Goal: Information Seeking & Learning: Learn about a topic

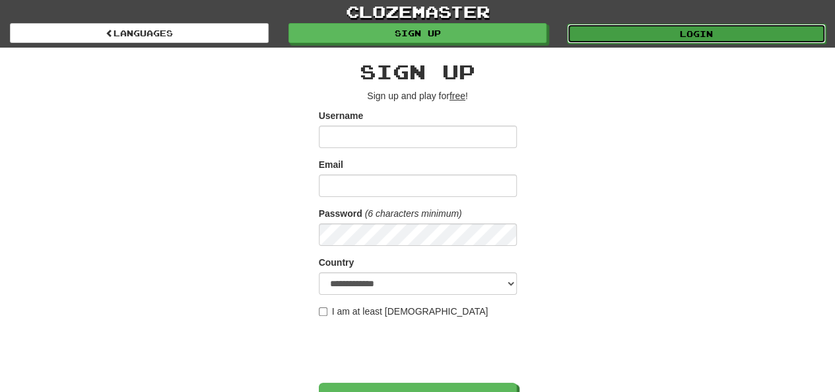
click at [705, 36] on link "Login" at bounding box center [696, 34] width 259 height 20
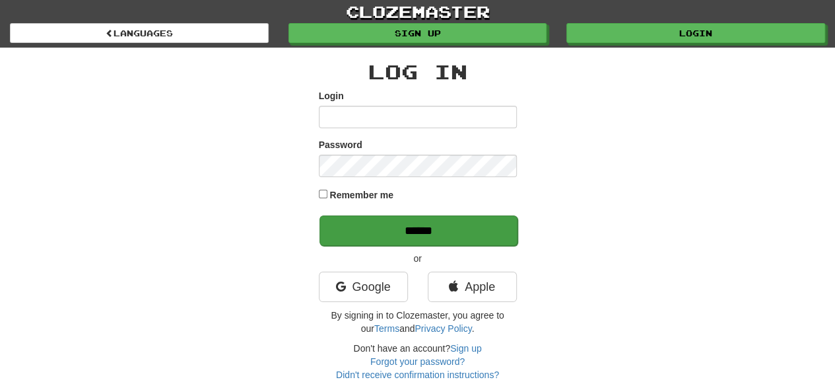
type input "*********"
click at [446, 228] on input "******" at bounding box center [419, 230] width 198 height 30
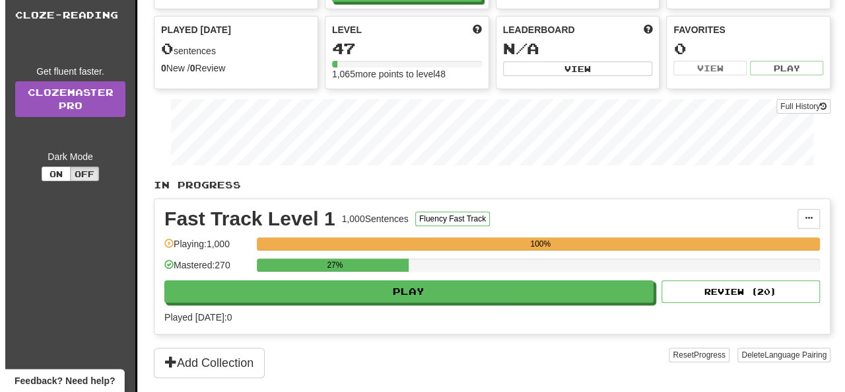
scroll to position [264, 0]
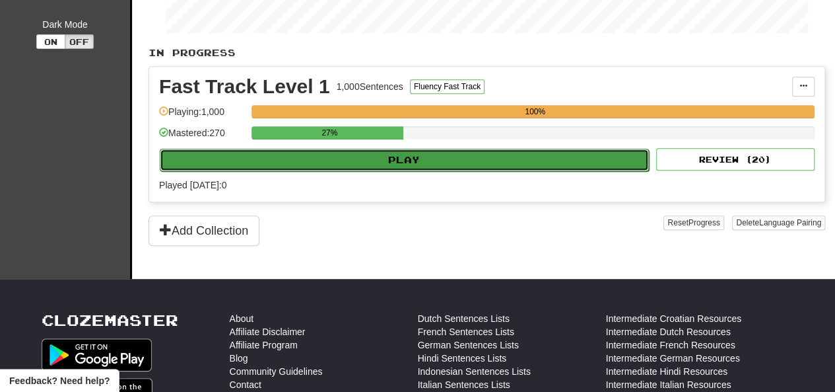
click at [430, 158] on button "Play" at bounding box center [404, 160] width 489 height 22
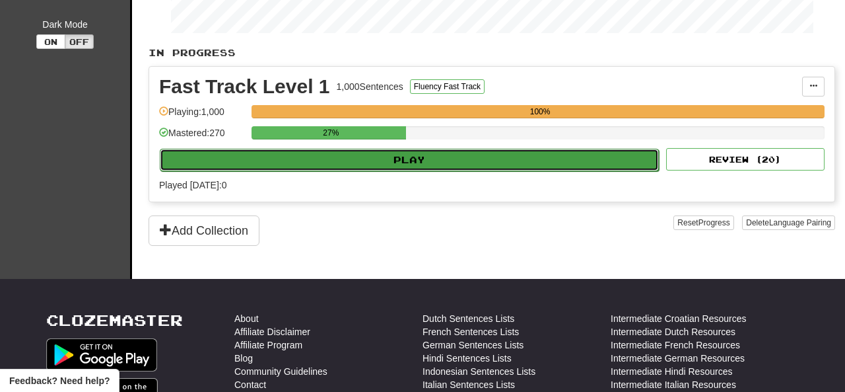
select select "**"
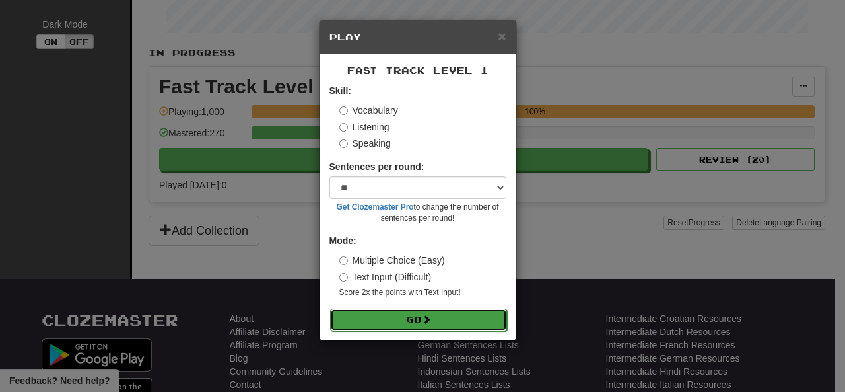
click at [431, 320] on span at bounding box center [426, 318] width 9 height 9
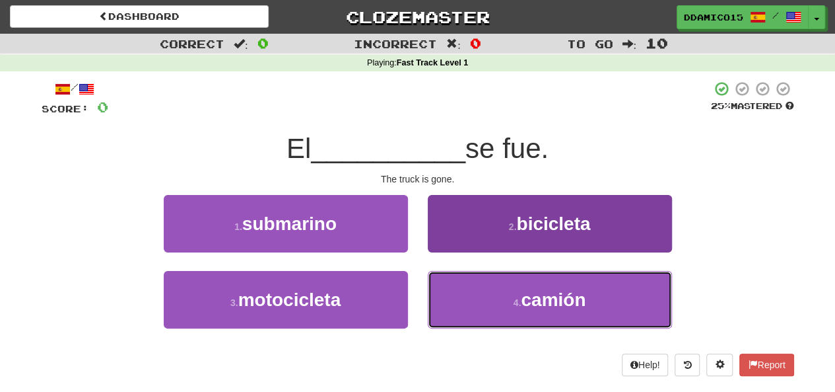
click at [551, 312] on button "4 . camión" at bounding box center [550, 299] width 244 height 57
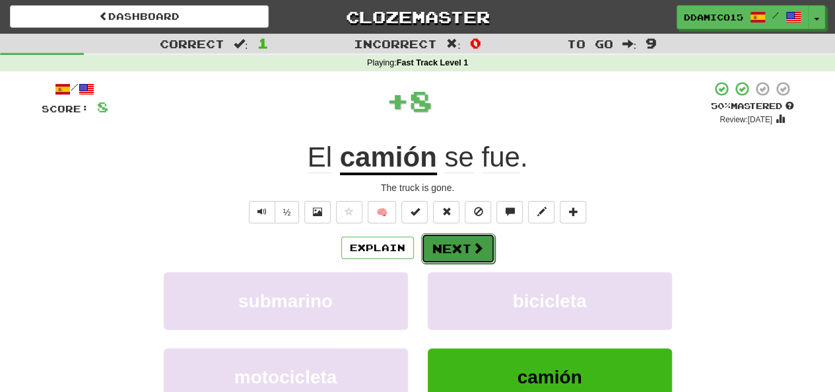
click at [454, 244] on button "Next" at bounding box center [458, 248] width 74 height 30
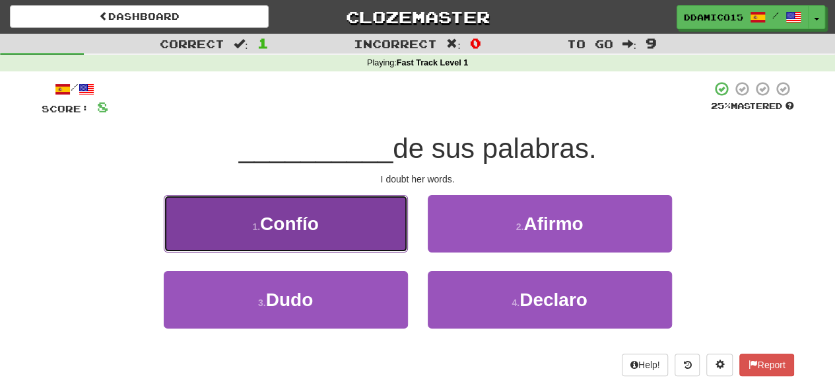
click at [343, 228] on button "1 . Confío" at bounding box center [286, 223] width 244 height 57
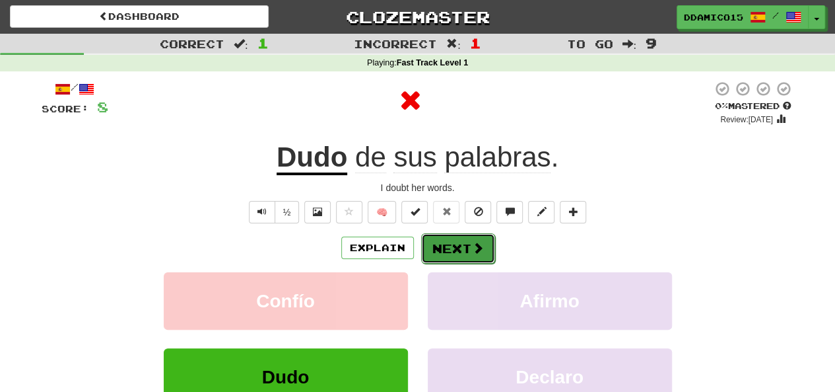
click at [460, 250] on button "Next" at bounding box center [458, 248] width 74 height 30
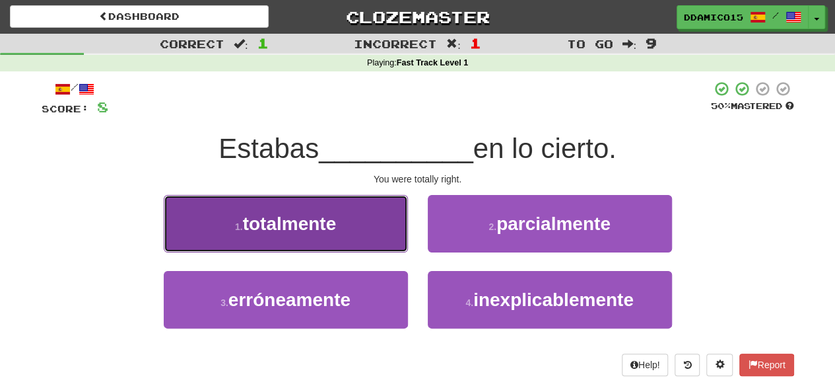
click at [355, 236] on button "1 . totalmente" at bounding box center [286, 223] width 244 height 57
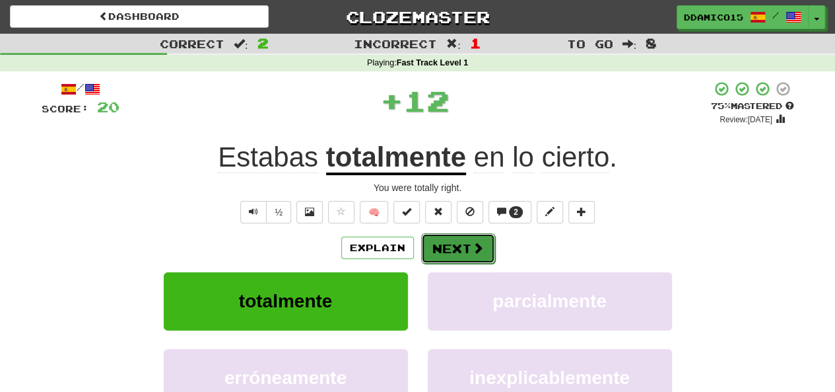
click at [439, 256] on button "Next" at bounding box center [458, 248] width 74 height 30
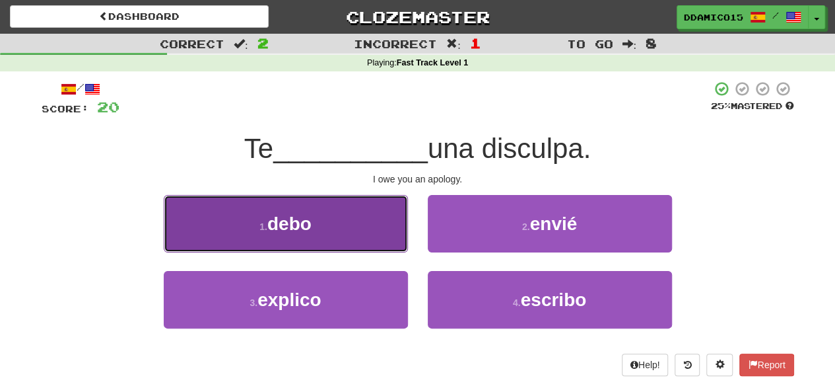
click at [349, 227] on button "1 . debo" at bounding box center [286, 223] width 244 height 57
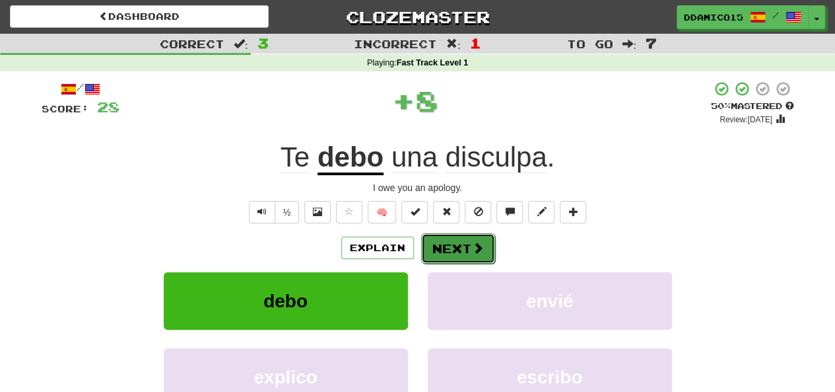
click at [472, 242] on span at bounding box center [478, 248] width 12 height 12
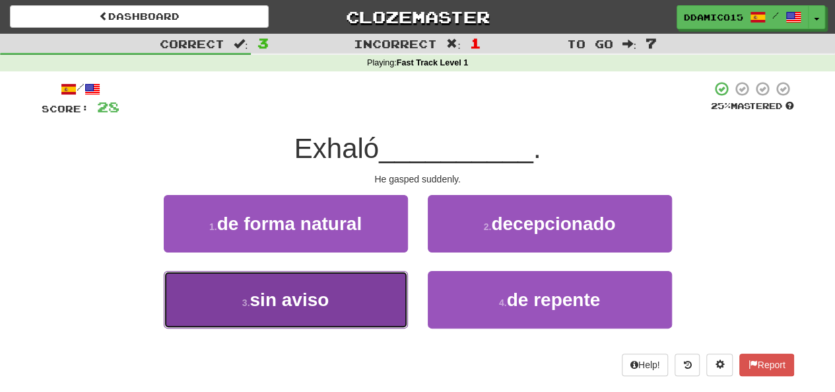
click at [351, 300] on button "3 . sin aviso" at bounding box center [286, 299] width 244 height 57
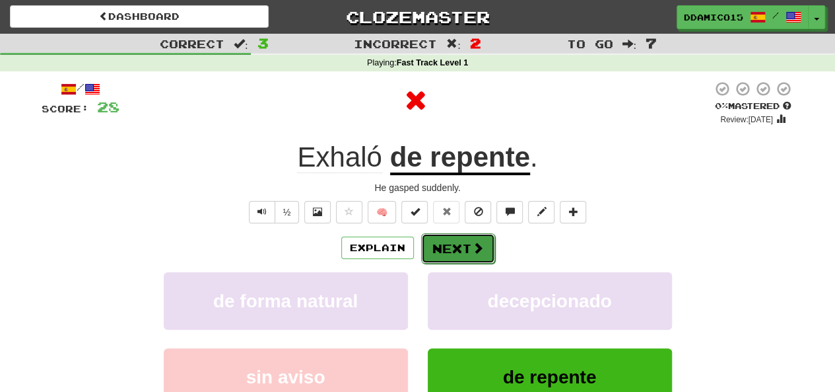
click at [468, 244] on button "Next" at bounding box center [458, 248] width 74 height 30
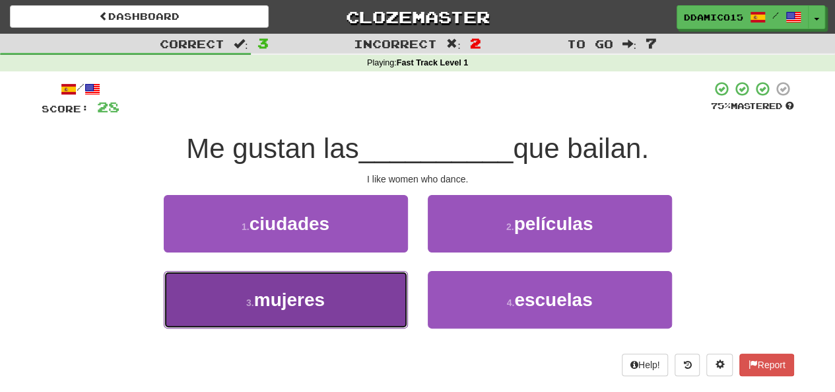
click at [354, 305] on button "3 . mujeres" at bounding box center [286, 299] width 244 height 57
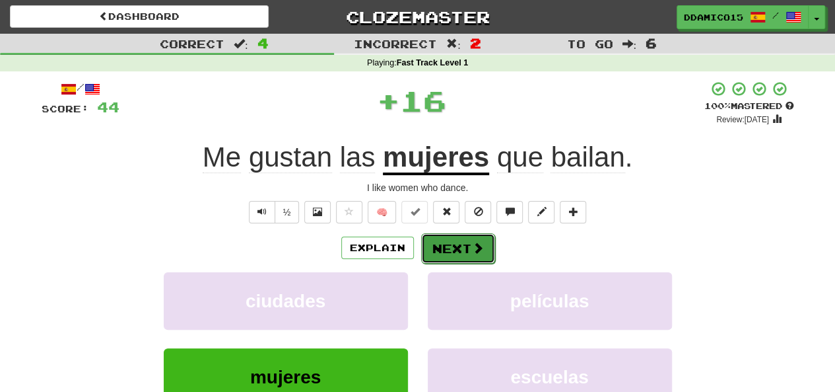
click at [462, 252] on button "Next" at bounding box center [458, 248] width 74 height 30
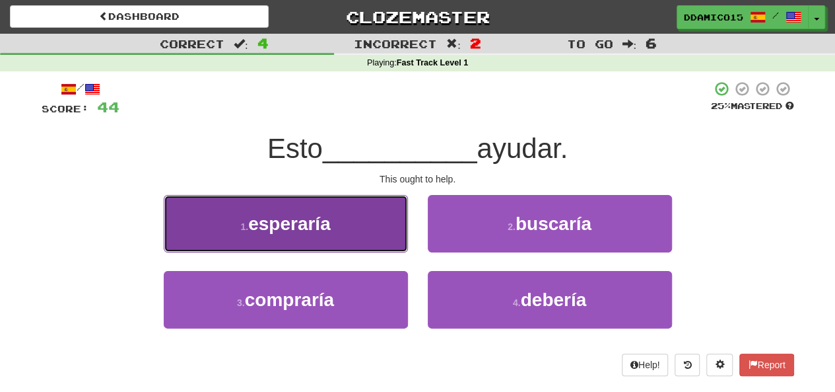
click at [324, 241] on button "1 . esperaría" at bounding box center [286, 223] width 244 height 57
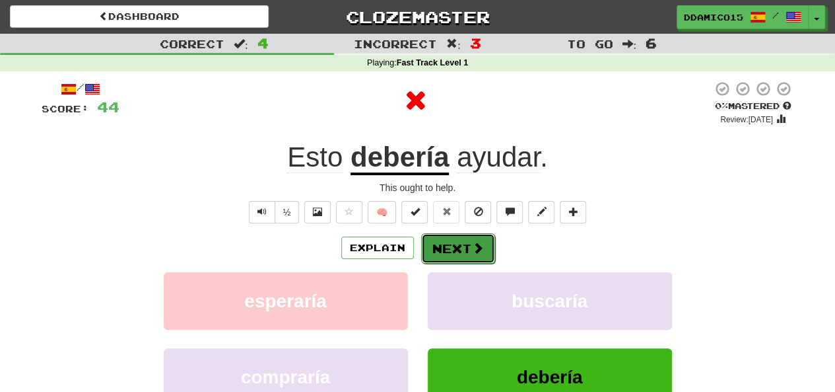
click at [430, 239] on button "Next" at bounding box center [458, 248] width 74 height 30
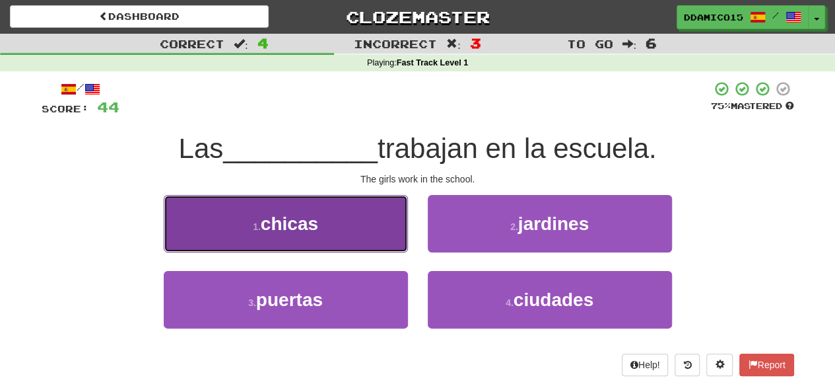
click at [345, 246] on button "1 . chicas" at bounding box center [286, 223] width 244 height 57
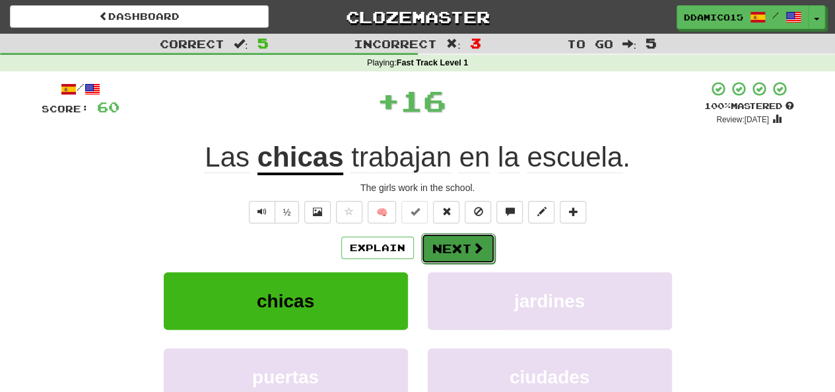
click at [445, 239] on button "Next" at bounding box center [458, 248] width 74 height 30
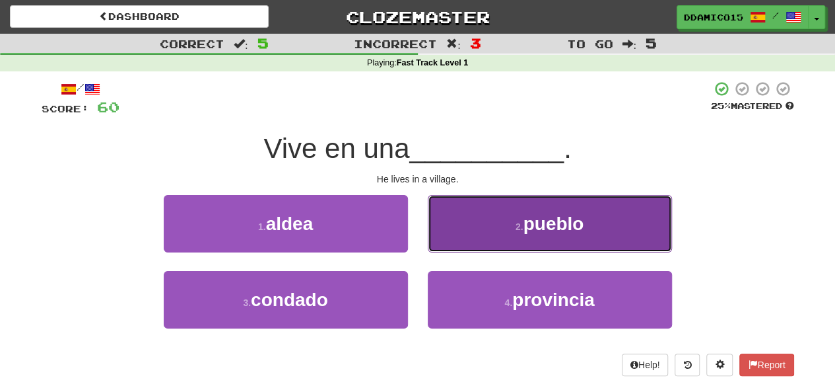
click at [550, 232] on span "pueblo" at bounding box center [553, 223] width 61 height 20
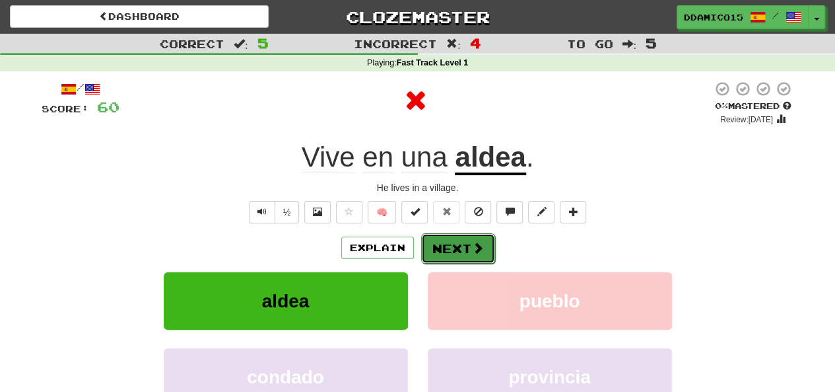
click at [456, 234] on button "Next" at bounding box center [458, 248] width 74 height 30
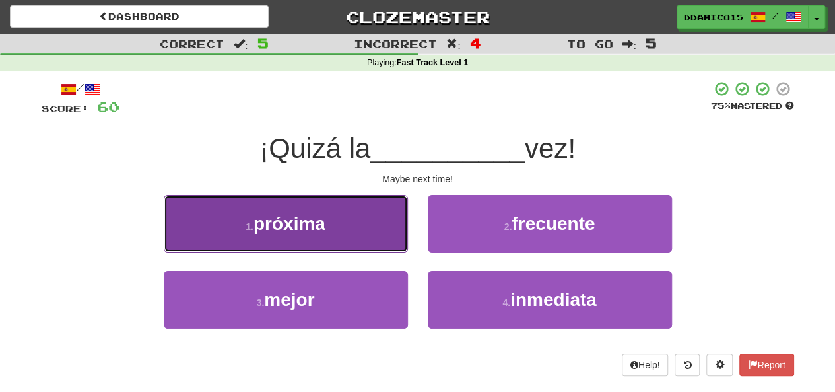
click at [337, 225] on button "1 . próxima" at bounding box center [286, 223] width 244 height 57
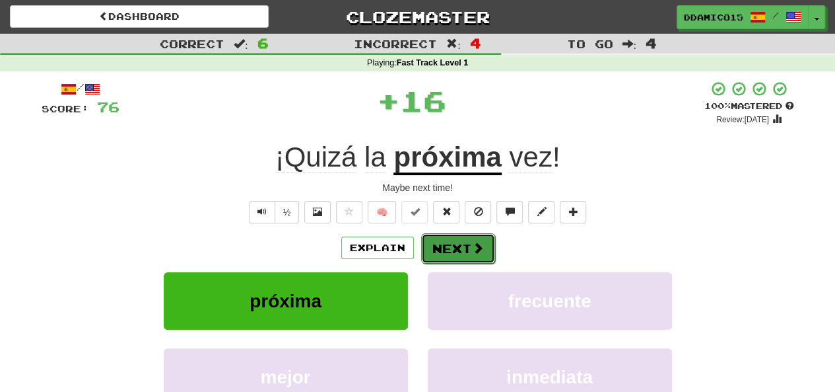
click at [446, 242] on button "Next" at bounding box center [458, 248] width 74 height 30
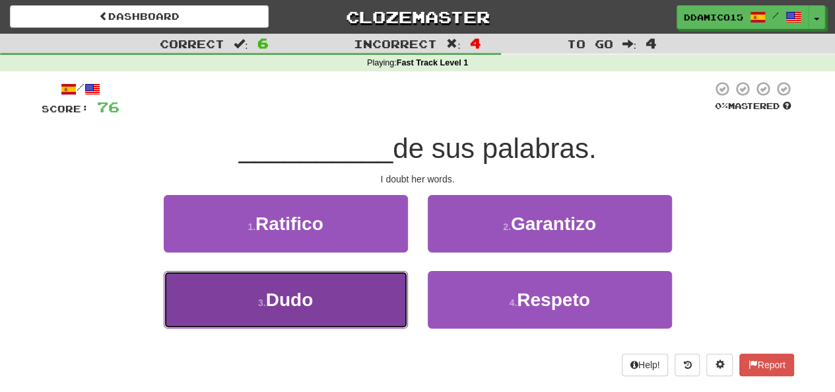
click at [358, 297] on button "3 . Dudo" at bounding box center [286, 299] width 244 height 57
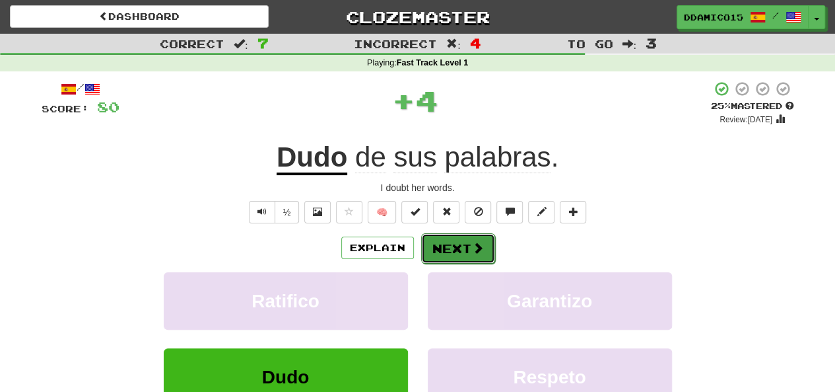
click at [436, 237] on button "Next" at bounding box center [458, 248] width 74 height 30
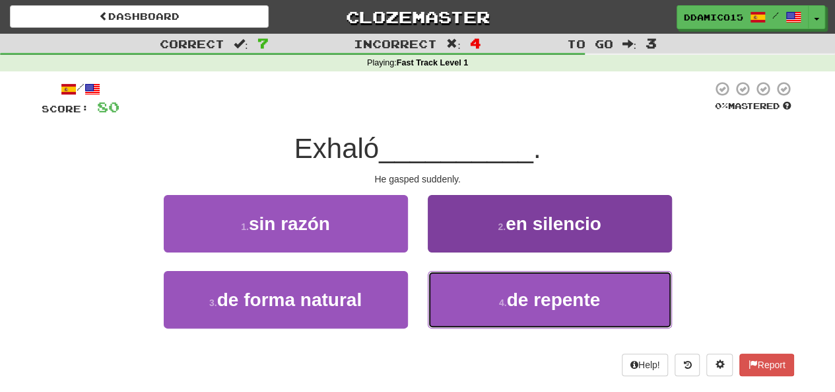
click at [523, 292] on span "de repente" at bounding box center [554, 299] width 94 height 20
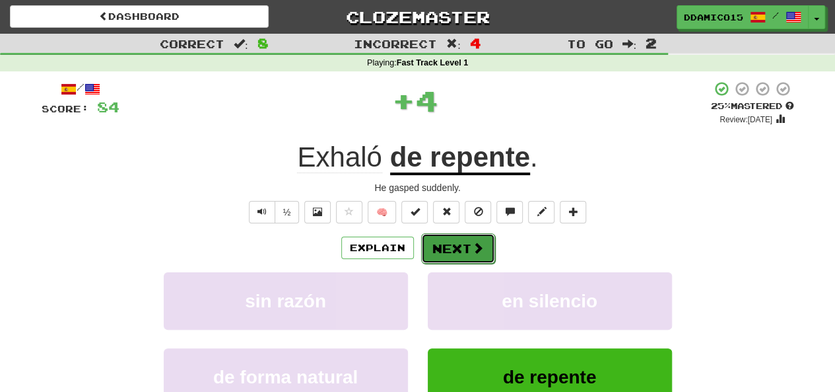
click at [465, 246] on button "Next" at bounding box center [458, 248] width 74 height 30
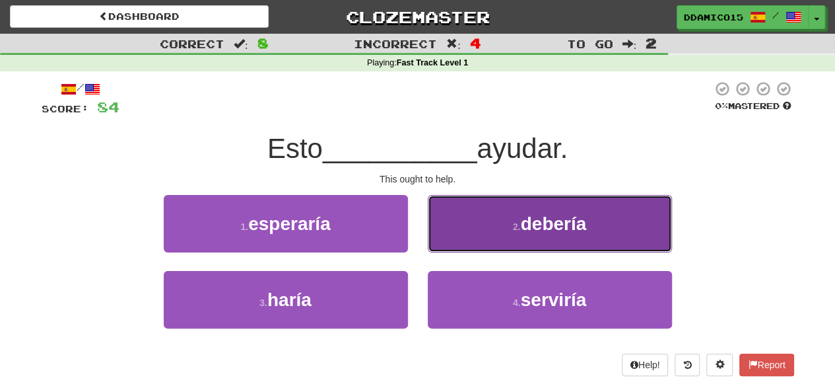
click at [549, 223] on span "debería" at bounding box center [554, 223] width 66 height 20
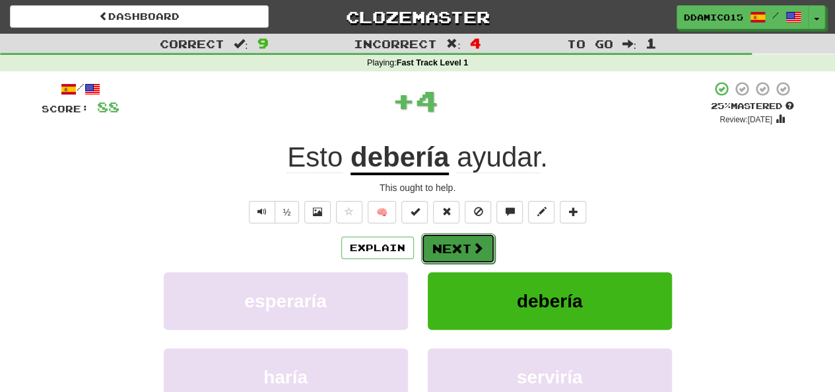
click at [462, 250] on button "Next" at bounding box center [458, 248] width 74 height 30
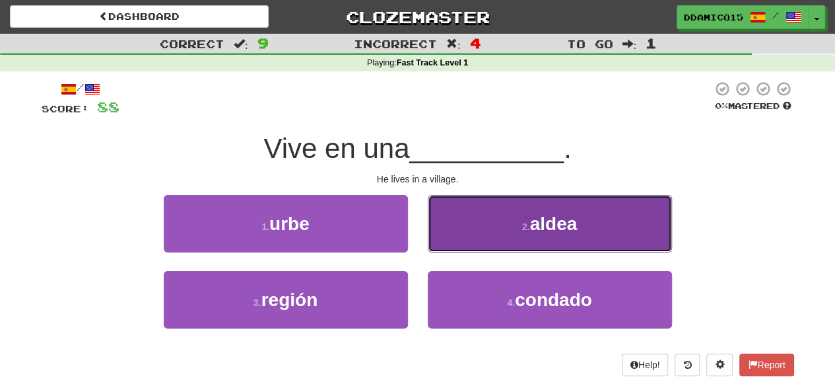
click at [524, 227] on small "2 ." at bounding box center [526, 226] width 8 height 11
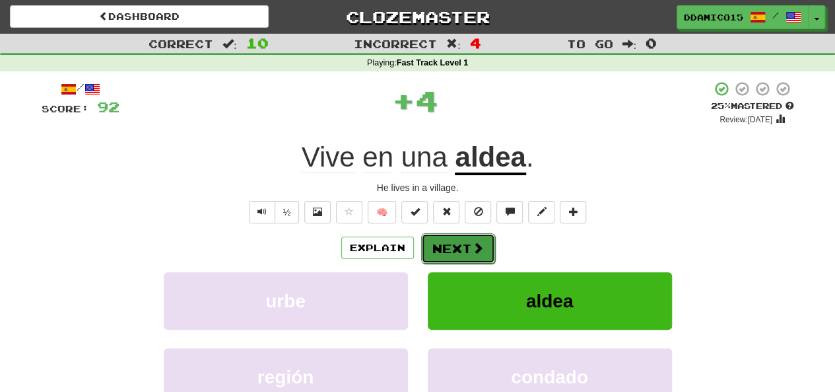
click at [474, 242] on span at bounding box center [478, 248] width 12 height 12
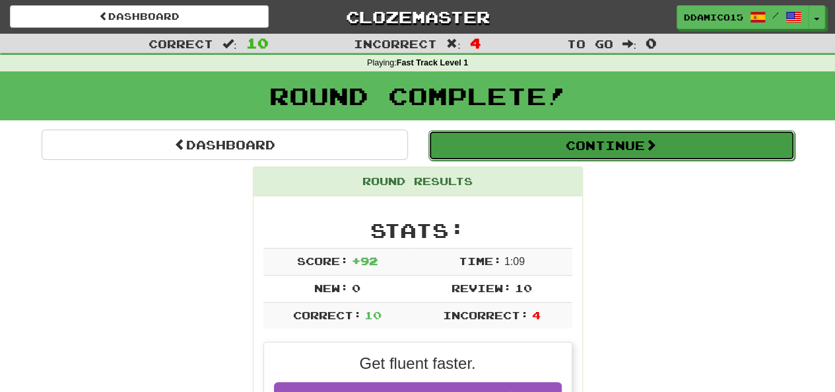
click at [596, 150] on button "Continue" at bounding box center [612, 145] width 367 height 30
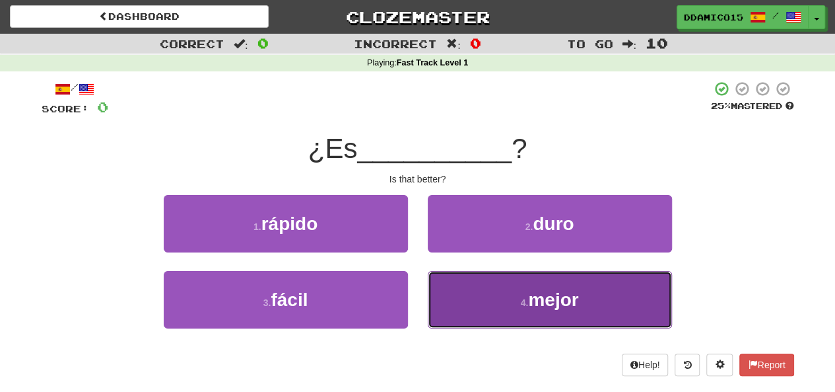
click at [555, 293] on span "mejor" at bounding box center [553, 299] width 50 height 20
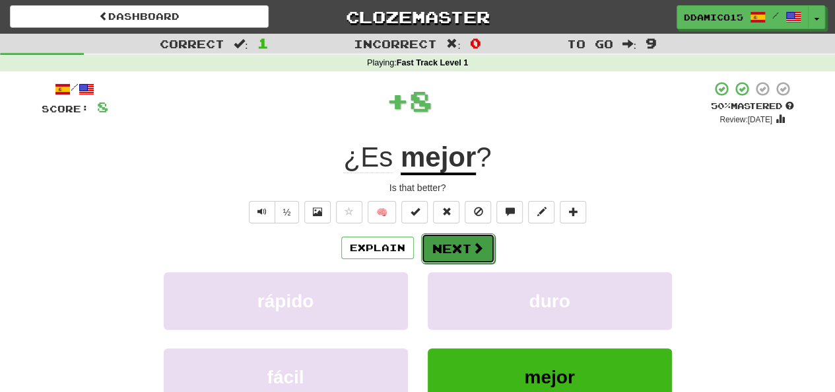
click at [458, 251] on button "Next" at bounding box center [458, 248] width 74 height 30
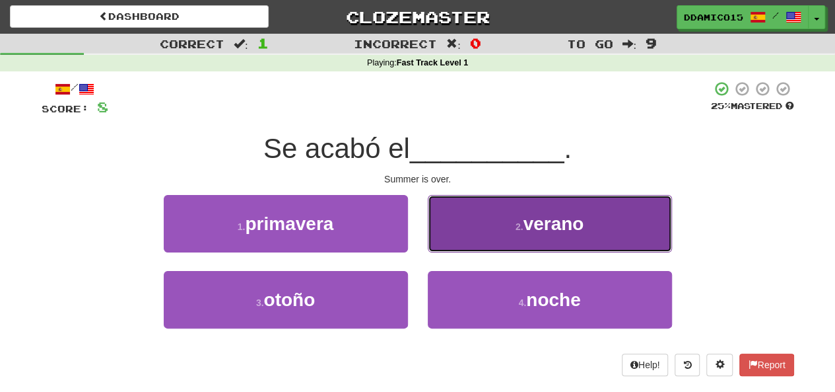
click at [524, 233] on button "2 . verano" at bounding box center [550, 223] width 244 height 57
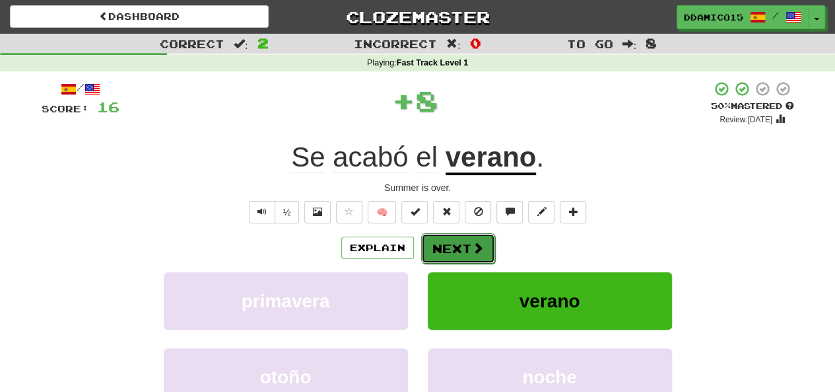
click at [472, 242] on span at bounding box center [478, 248] width 12 height 12
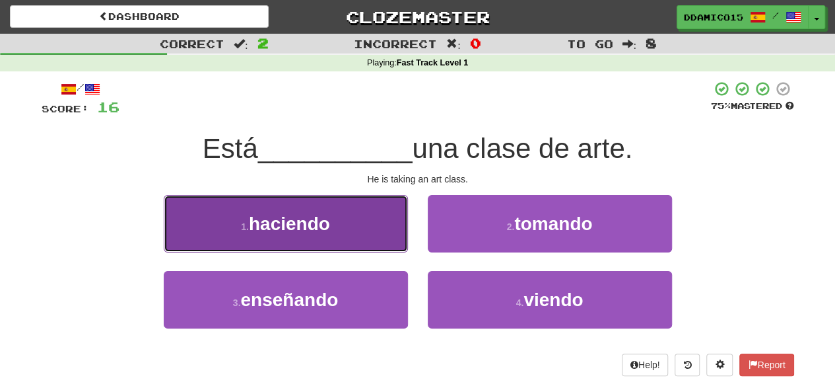
click at [378, 230] on button "1 . haciendo" at bounding box center [286, 223] width 244 height 57
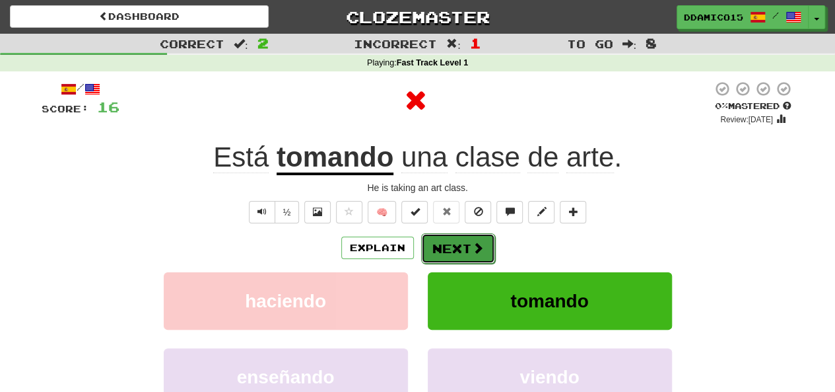
click at [462, 245] on button "Next" at bounding box center [458, 248] width 74 height 30
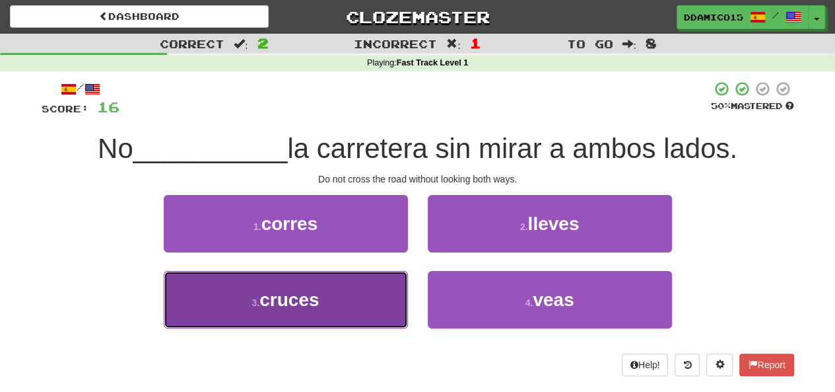
click at [339, 303] on button "3 . cruces" at bounding box center [286, 299] width 244 height 57
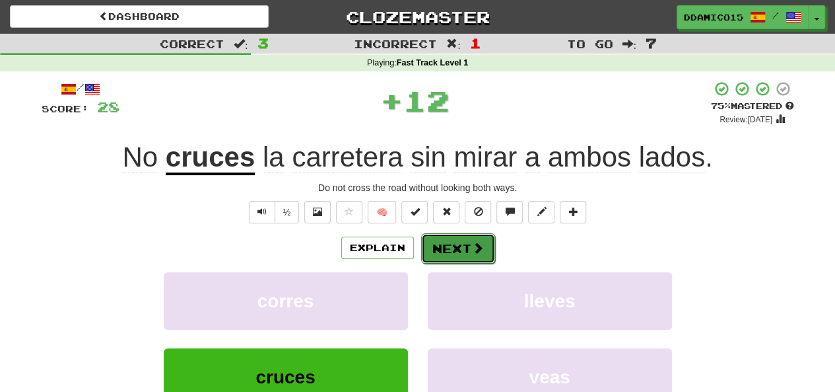
click at [461, 250] on button "Next" at bounding box center [458, 248] width 74 height 30
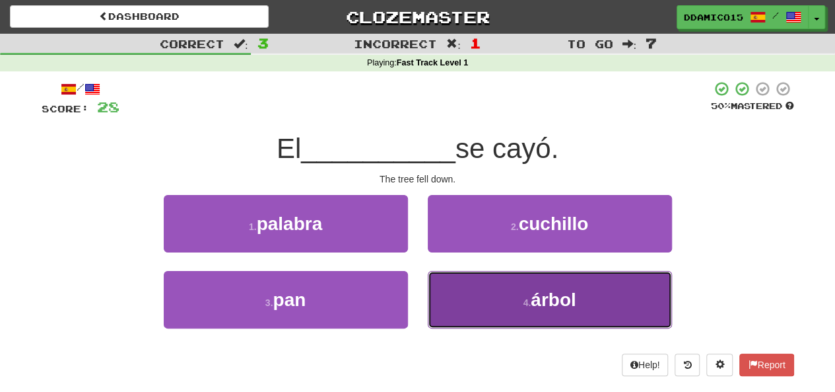
click at [487, 307] on button "4 . árbol" at bounding box center [550, 299] width 244 height 57
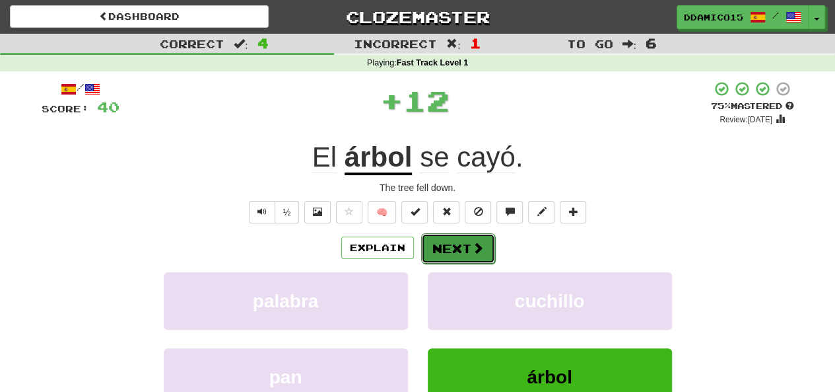
click at [480, 247] on span at bounding box center [478, 248] width 12 height 12
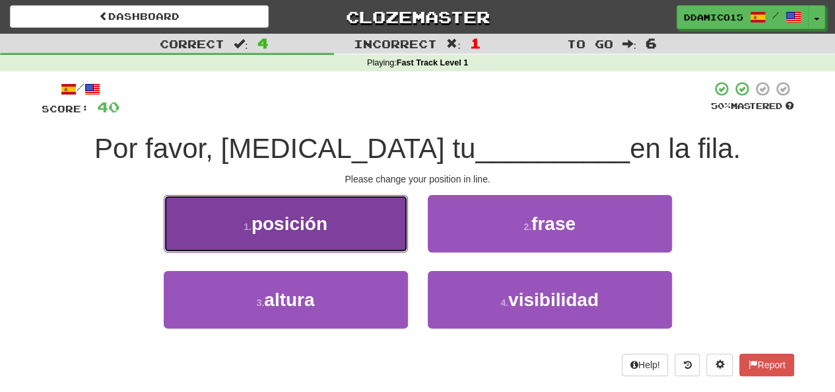
click at [370, 238] on button "1 . posición" at bounding box center [286, 223] width 244 height 57
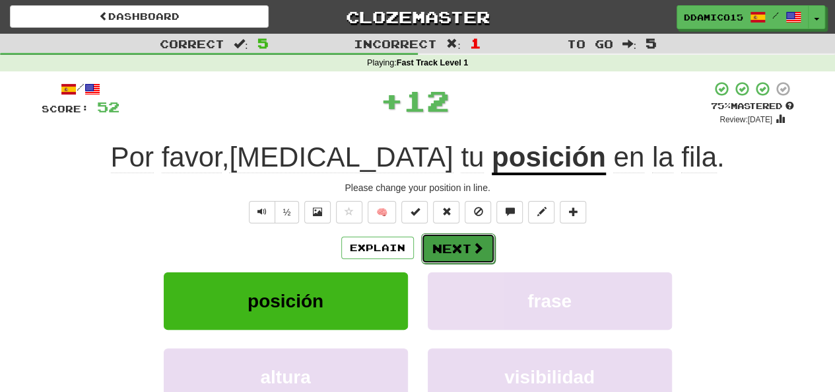
click at [452, 252] on button "Next" at bounding box center [458, 248] width 74 height 30
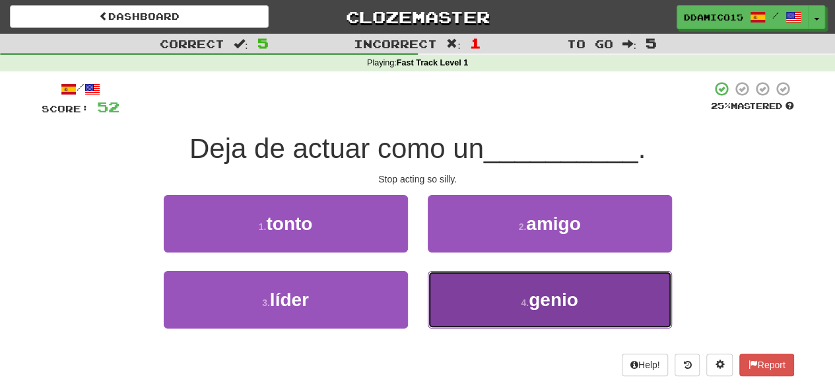
click at [483, 300] on button "4 . genio" at bounding box center [550, 299] width 244 height 57
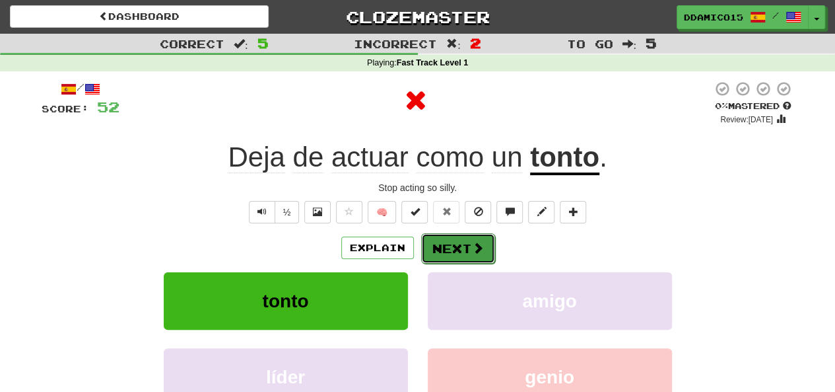
click at [466, 242] on button "Next" at bounding box center [458, 248] width 74 height 30
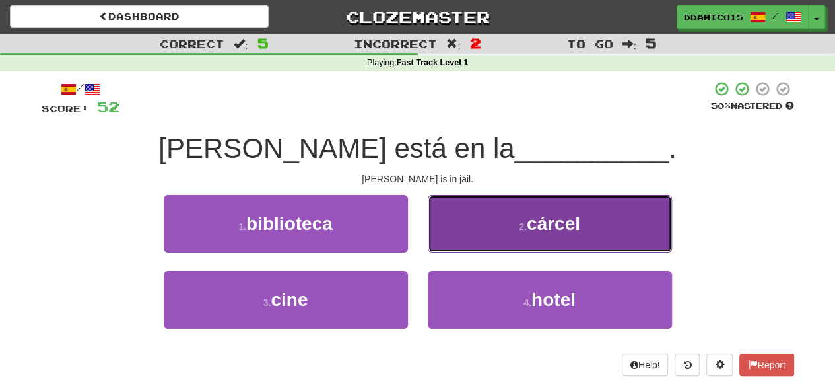
click at [534, 232] on span "cárcel" at bounding box center [553, 223] width 53 height 20
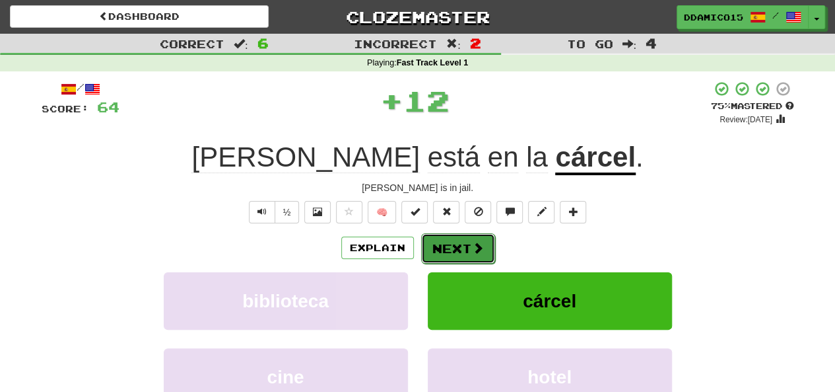
click at [461, 250] on button "Next" at bounding box center [458, 248] width 74 height 30
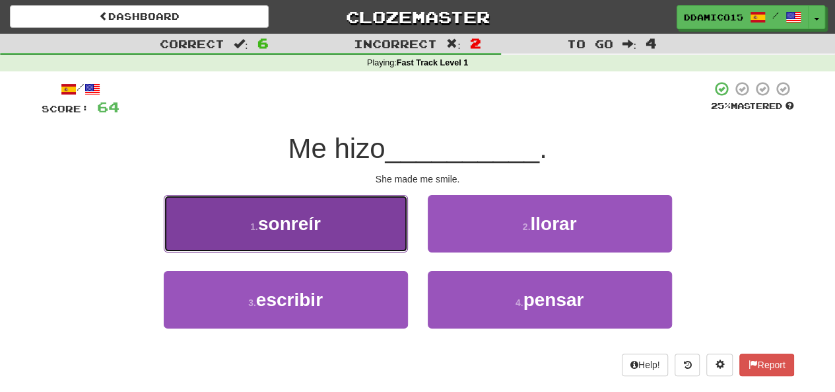
click at [345, 227] on button "1 . sonreír" at bounding box center [286, 223] width 244 height 57
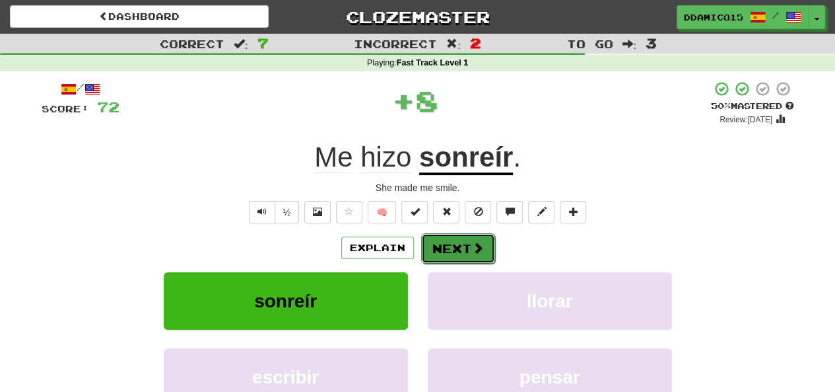
click at [452, 245] on button "Next" at bounding box center [458, 248] width 74 height 30
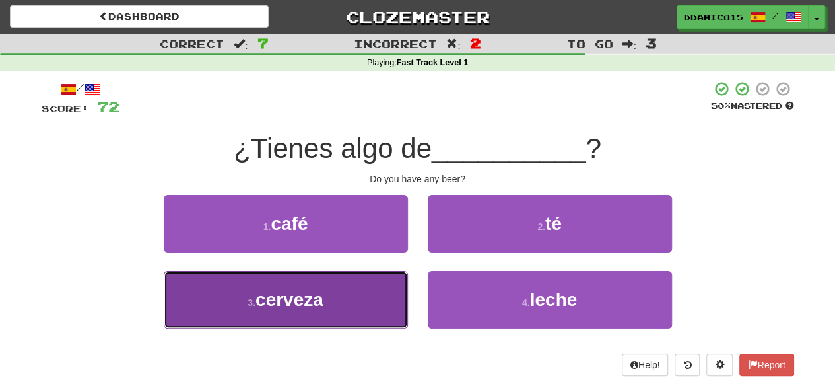
click at [365, 294] on button "3 . cerveza" at bounding box center [286, 299] width 244 height 57
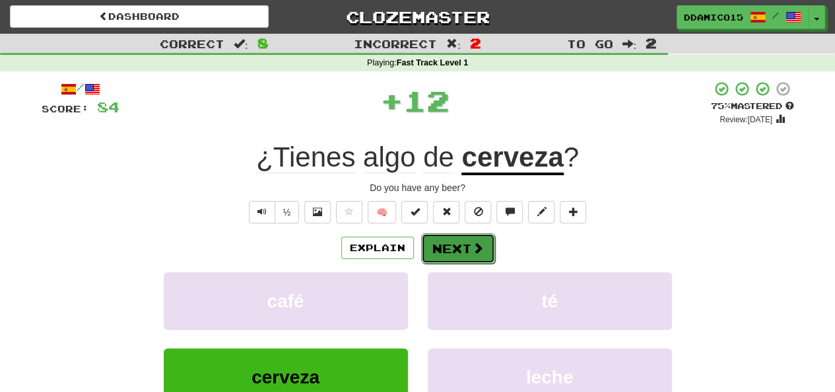
click at [448, 244] on button "Next" at bounding box center [458, 248] width 74 height 30
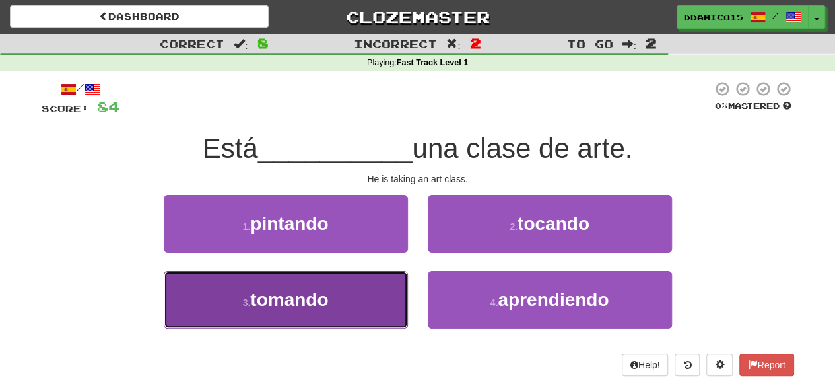
click at [358, 299] on button "3 . tomando" at bounding box center [286, 299] width 244 height 57
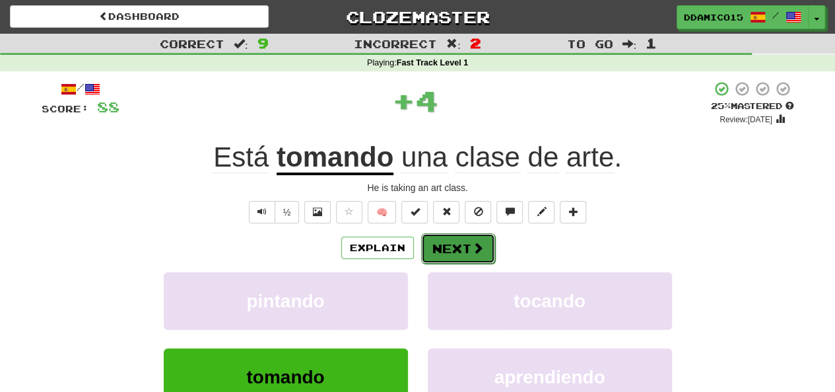
click at [437, 246] on button "Next" at bounding box center [458, 248] width 74 height 30
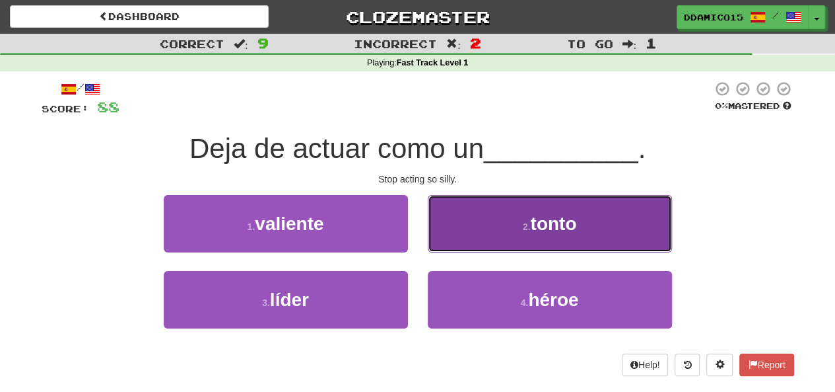
click at [503, 230] on button "2 . tonto" at bounding box center [550, 223] width 244 height 57
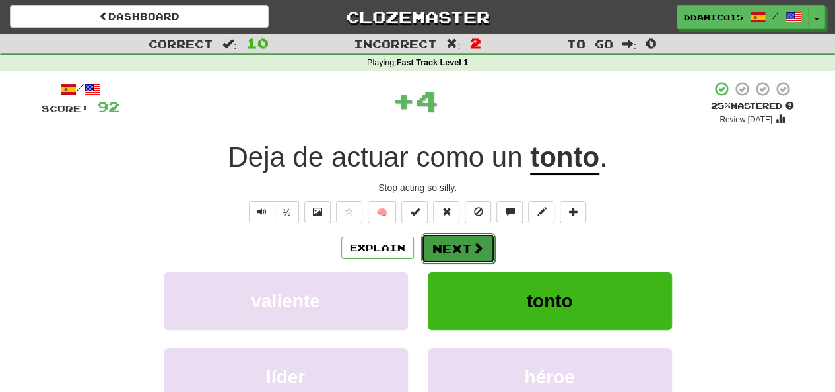
click at [458, 254] on button "Next" at bounding box center [458, 248] width 74 height 30
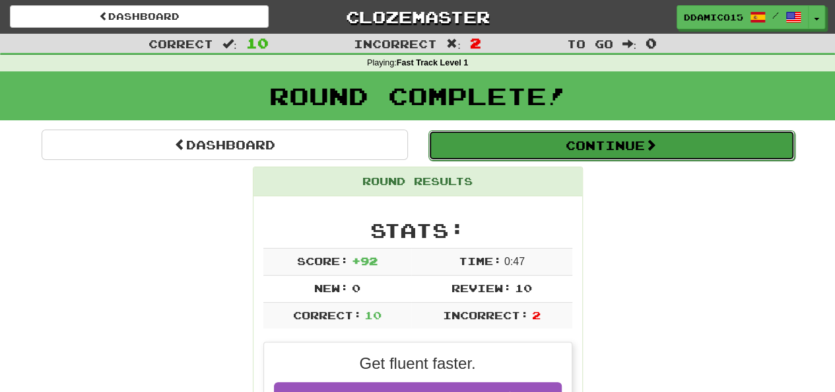
click at [593, 134] on button "Continue" at bounding box center [612, 145] width 367 height 30
